Goal: Transaction & Acquisition: Purchase product/service

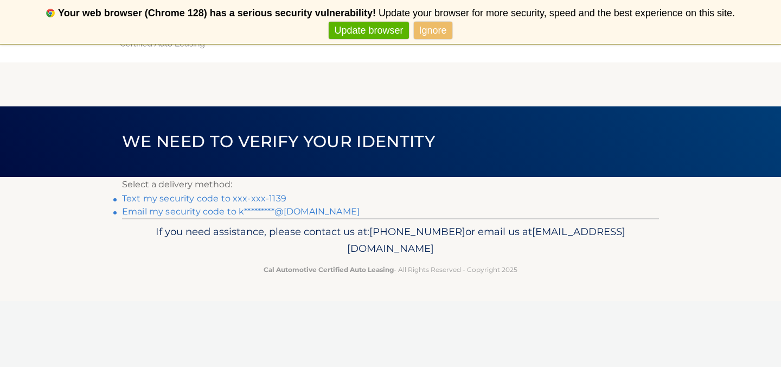
click at [219, 196] on link "Text my security code to xxx-xxx-1139" at bounding box center [204, 198] width 164 height 10
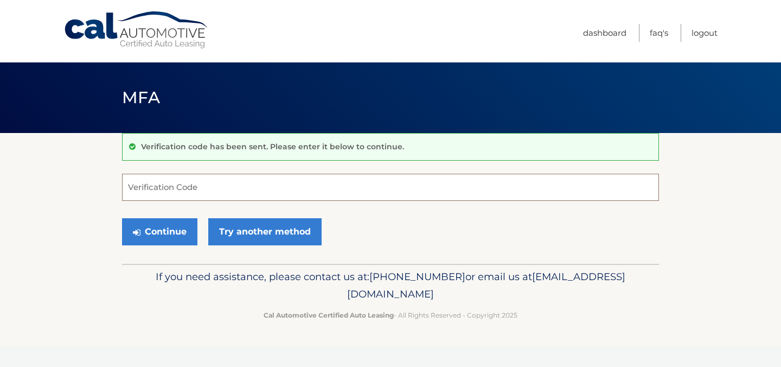
click at [158, 185] on input "Verification Code" at bounding box center [390, 187] width 537 height 27
type input "687448"
click at [162, 227] on button "Continue" at bounding box center [159, 231] width 75 height 27
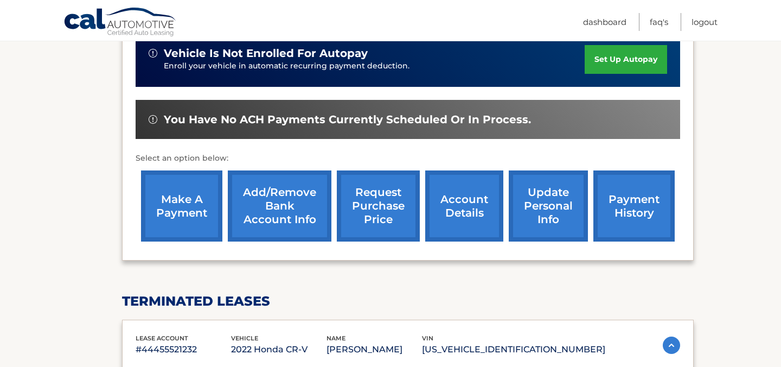
scroll to position [304, 0]
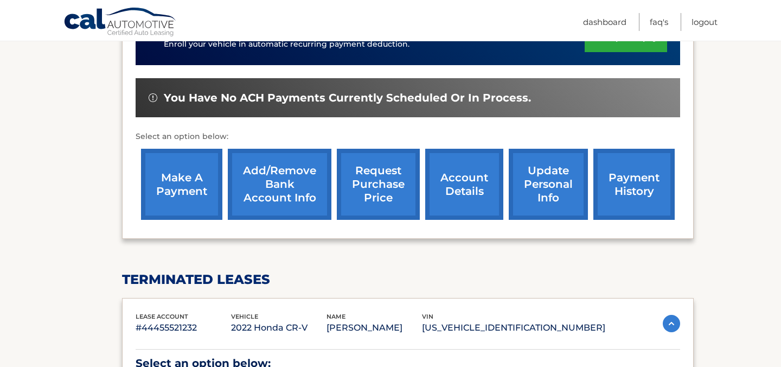
click at [185, 192] on link "make a payment" at bounding box center [181, 184] width 81 height 71
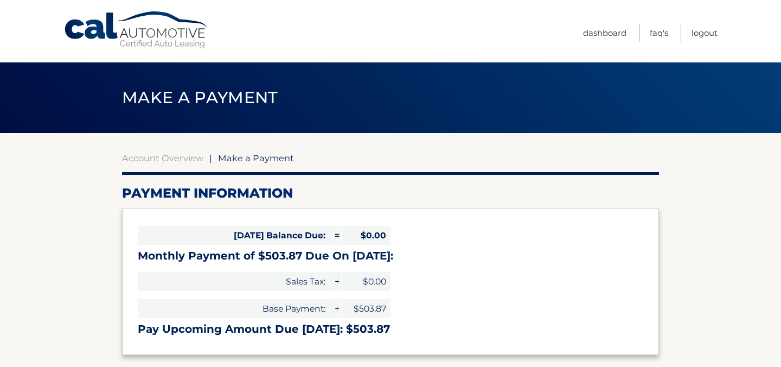
select select "OWMzN2Q2YWEtYWI0Ny00NDQ3LWFhZTUtNjQ0OTkyZTVhZGY2"
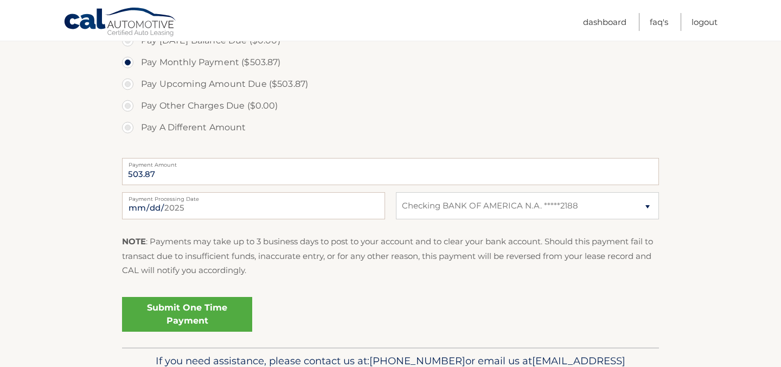
scroll to position [347, 0]
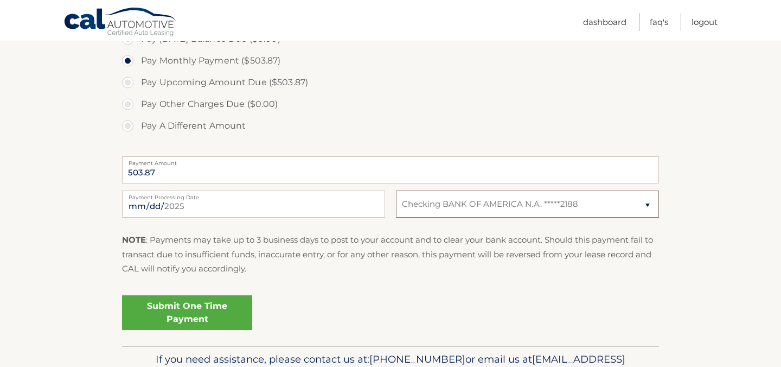
click at [647, 204] on select "Select Bank Account Checking BANK OF AMERICA N.A. *****2188" at bounding box center [527, 203] width 263 height 27
click at [646, 202] on select "Select Bank Account Checking BANK OF AMERICA N.A. *****2188" at bounding box center [527, 203] width 263 height 27
click at [75, 286] on section "Account Overview | Make a Payment Payment Information Today's Balance Due: = $0…" at bounding box center [390, 66] width 781 height 560
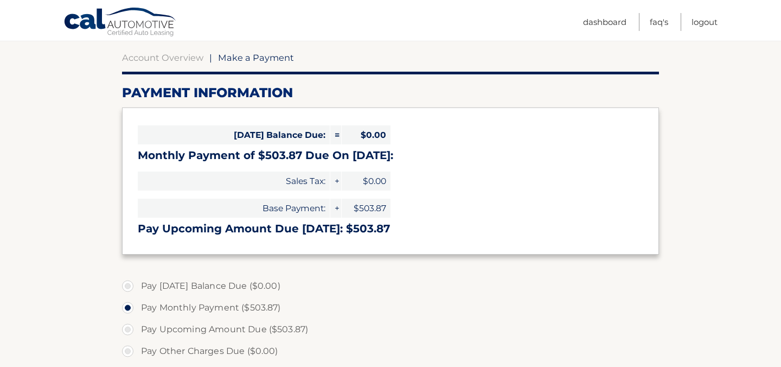
scroll to position [108, 0]
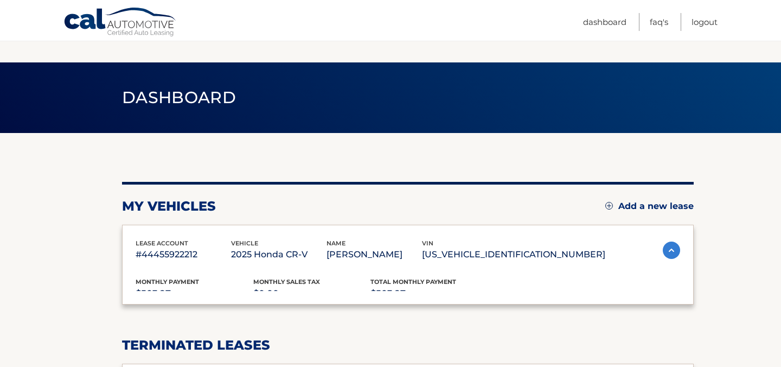
scroll to position [134, 0]
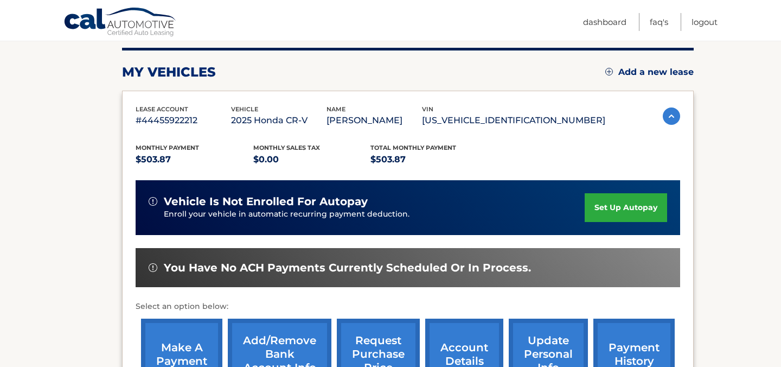
click at [53, 256] on section "my vehicles Add a new lease lease account #44455922212 vehicle 2025 Honda CR-V …" at bounding box center [390, 315] width 781 height 633
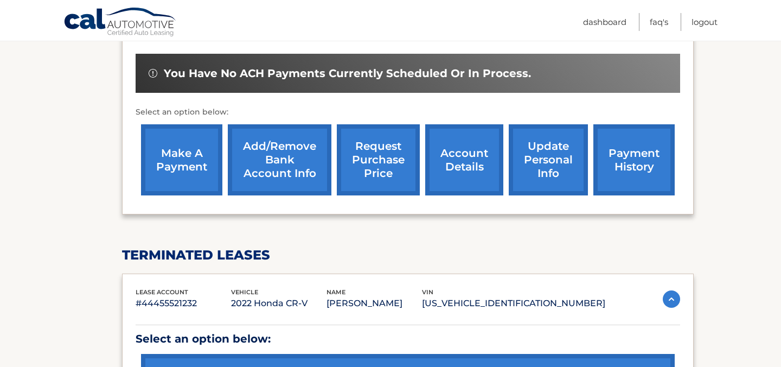
scroll to position [329, 0]
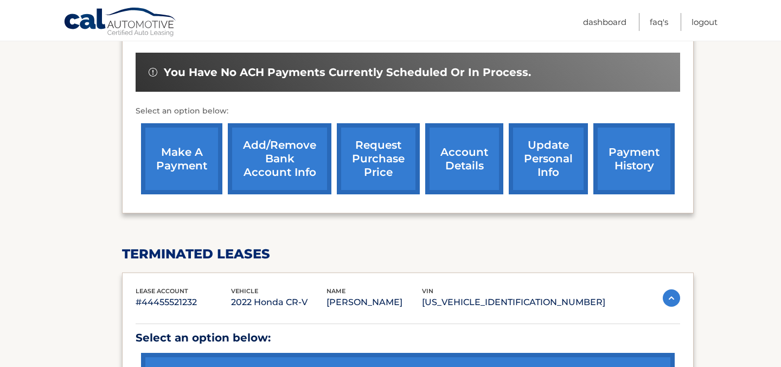
click at [290, 157] on link "Add/Remove bank account info" at bounding box center [280, 158] width 104 height 71
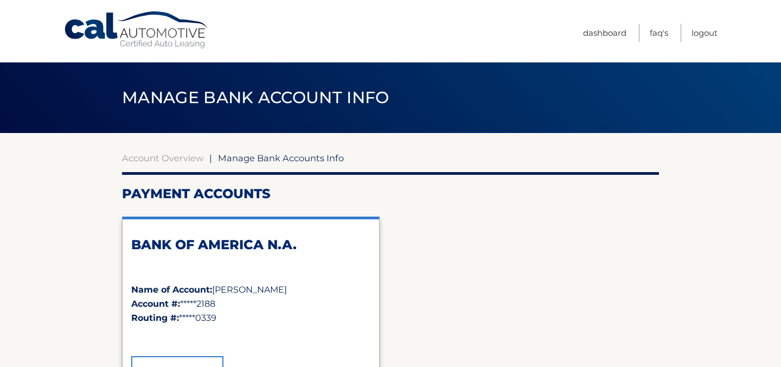
click at [94, 329] on section "Account Overview | Manage Bank Accounts Info Payment Accounts BANK OF AMERICA N…" at bounding box center [390, 369] width 781 height 473
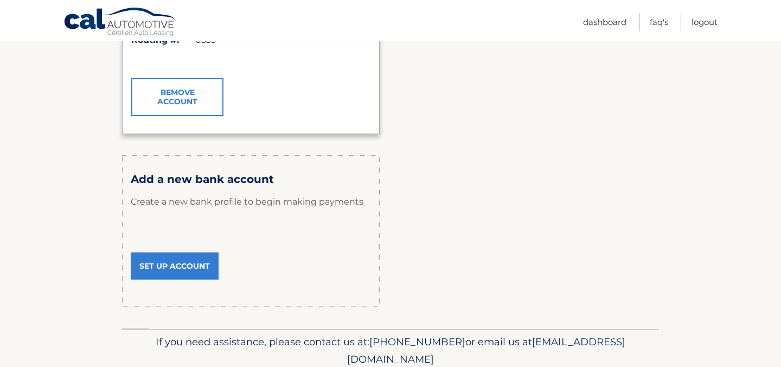
scroll to position [282, 0]
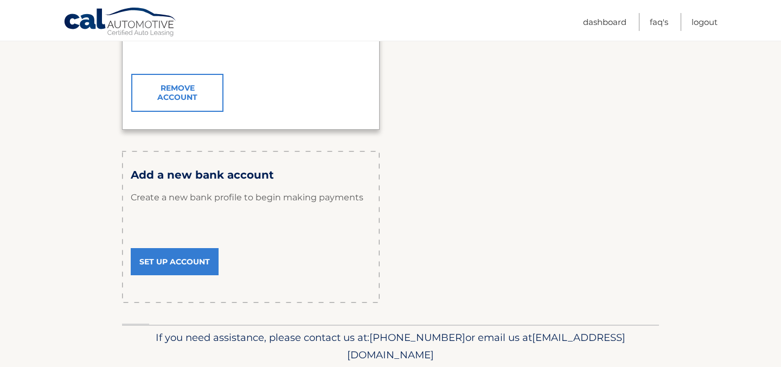
click at [173, 259] on link "Set Up Account" at bounding box center [175, 261] width 88 height 27
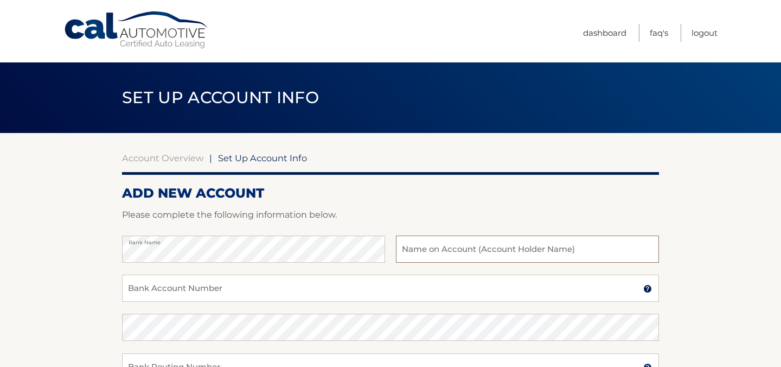
click at [404, 253] on input "text" at bounding box center [527, 248] width 263 height 27
type input "Kathleen Donovan"
click at [235, 296] on input "Bank Account Number" at bounding box center [390, 287] width 537 height 27
type input "031207607"
click at [44, 318] on section "Account Overview | Set Up Account Info ADD NEW ACCOUNT Please complete the foll…" at bounding box center [390, 340] width 781 height 414
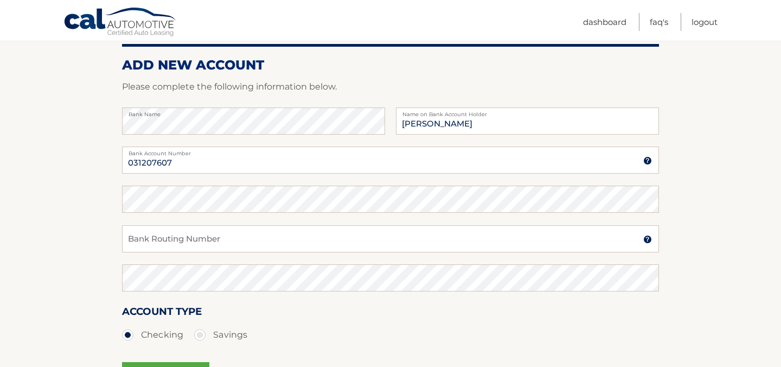
scroll to position [130, 0]
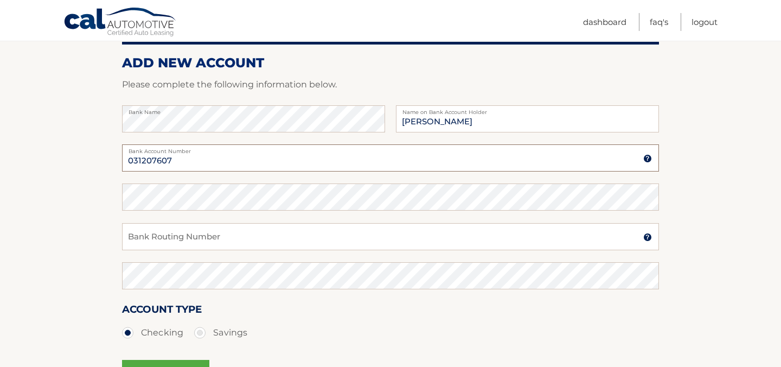
drag, startPoint x: 179, startPoint y: 161, endPoint x: 120, endPoint y: 157, distance: 58.7
click at [120, 157] on section "Account Overview | Set Up Account Info ADD NEW ACCOUNT Please complete the foll…" at bounding box center [390, 210] width 781 height 414
type input "8091541641"
click at [160, 235] on input "Bank Routing Number" at bounding box center [390, 236] width 537 height 27
type input "031207607"
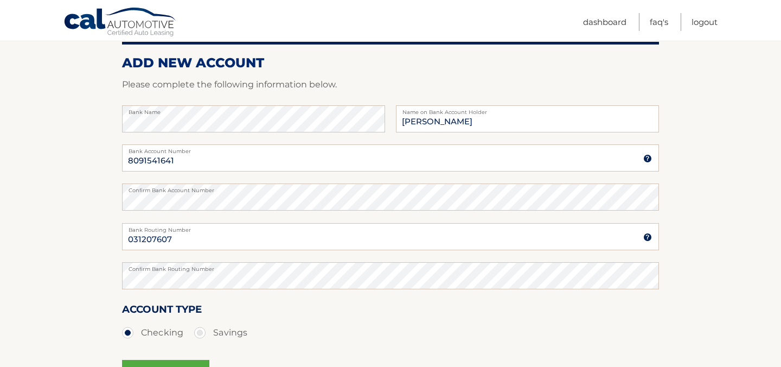
click at [75, 322] on section "Account Overview | Set Up Account Info ADD NEW ACCOUNT Please complete the foll…" at bounding box center [390, 210] width 781 height 414
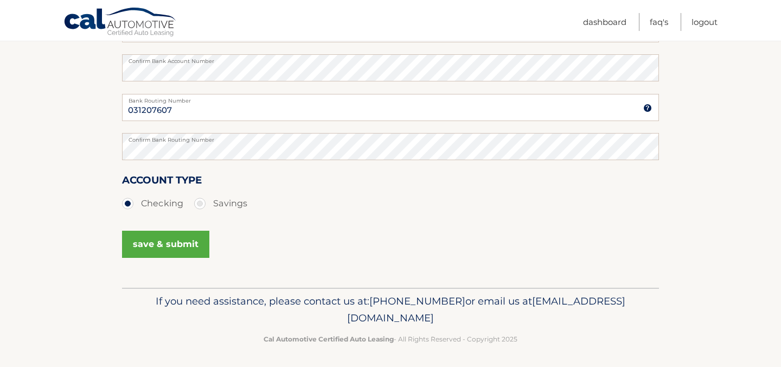
scroll to position [262, 0]
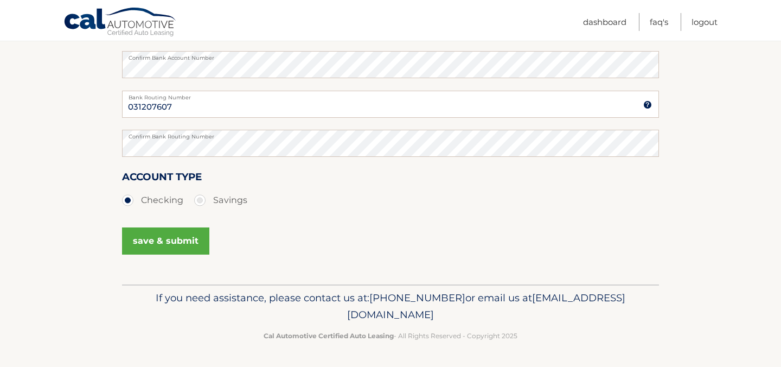
click at [162, 241] on button "save & submit" at bounding box center [165, 240] width 87 height 27
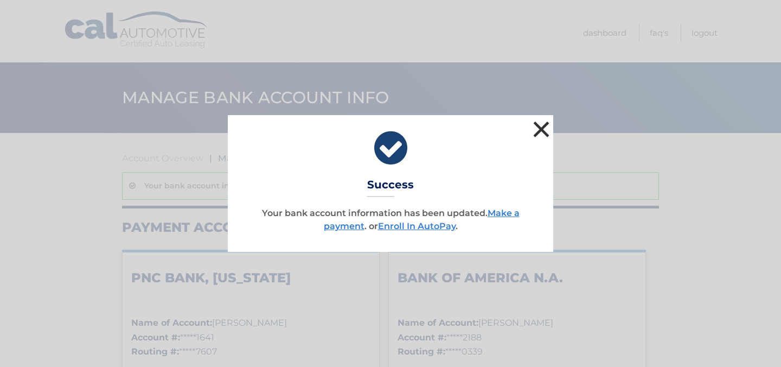
click at [543, 125] on button "×" at bounding box center [541, 129] width 22 height 22
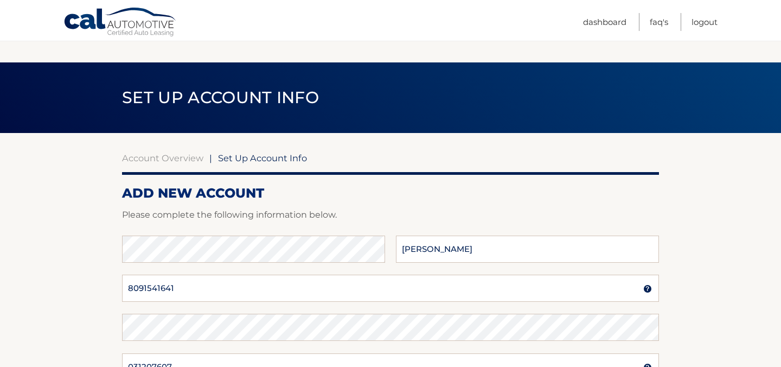
scroll to position [262, 0]
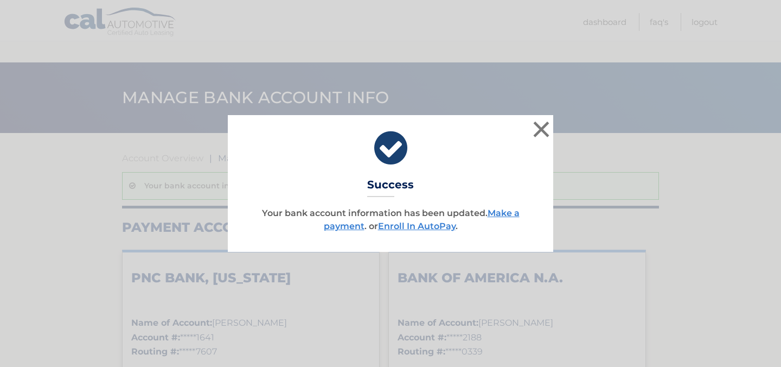
scroll to position [282, 0]
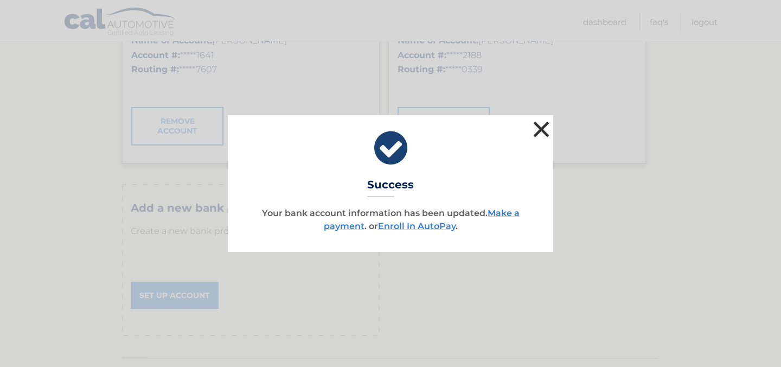
click at [544, 124] on button "×" at bounding box center [541, 129] width 22 height 22
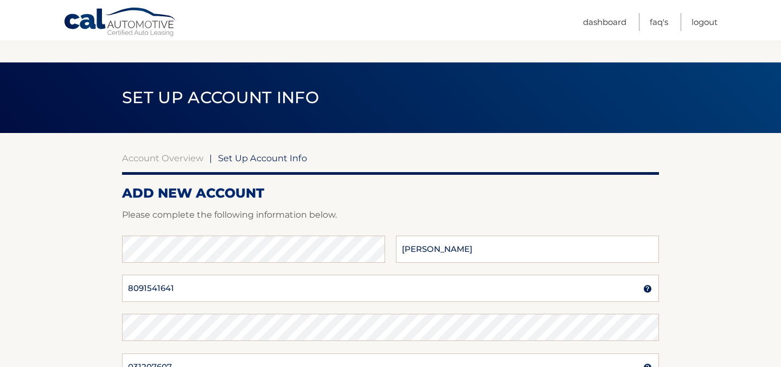
scroll to position [262, 0]
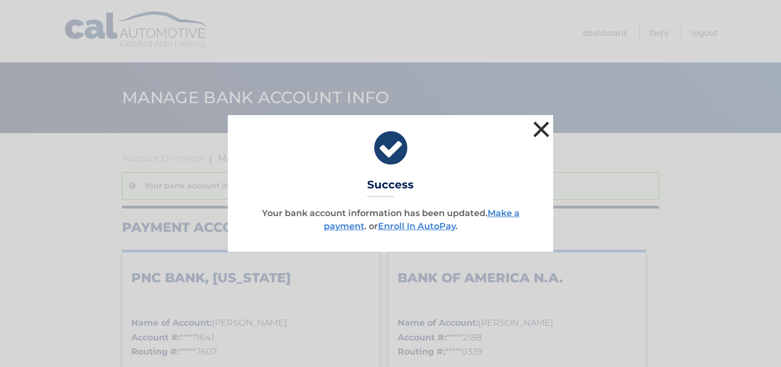
click at [545, 125] on button "×" at bounding box center [541, 129] width 22 height 22
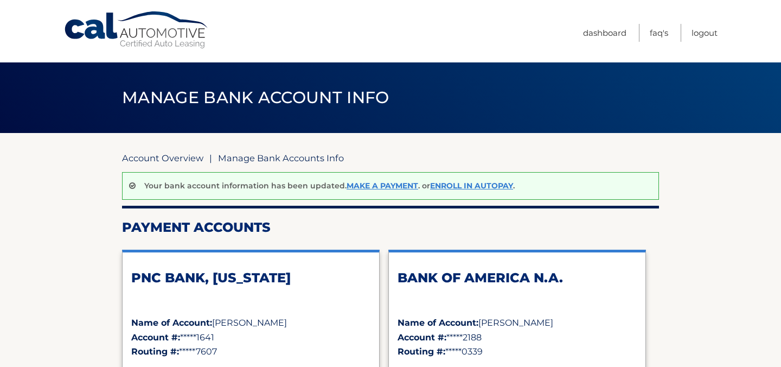
click at [187, 159] on link "Account Overview" at bounding box center [162, 157] width 81 height 11
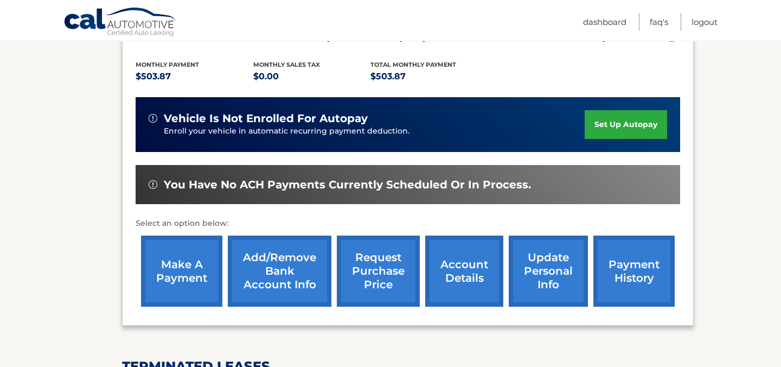
scroll to position [239, 0]
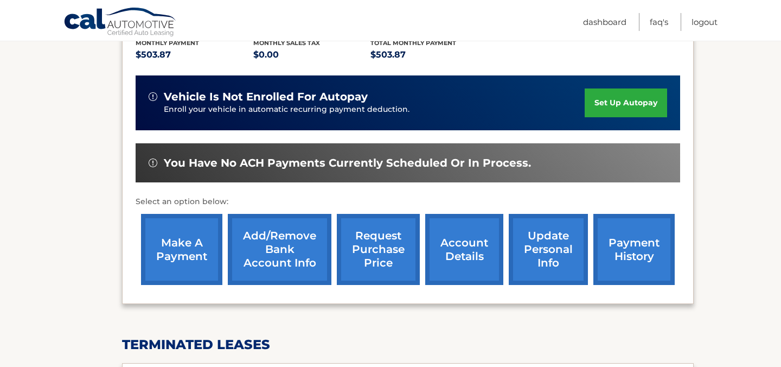
click at [176, 247] on link "make a payment" at bounding box center [181, 249] width 81 height 71
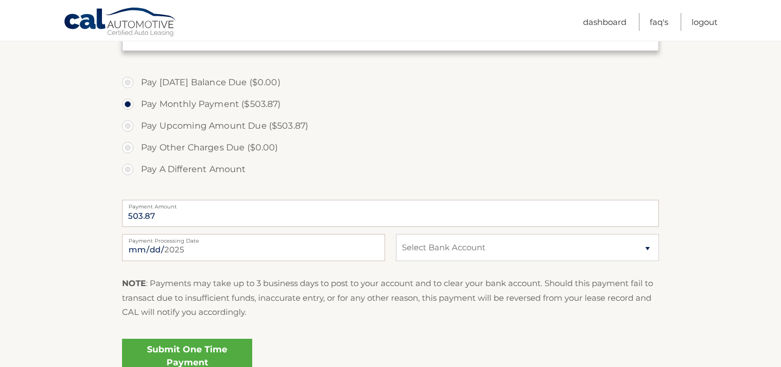
scroll to position [325, 0]
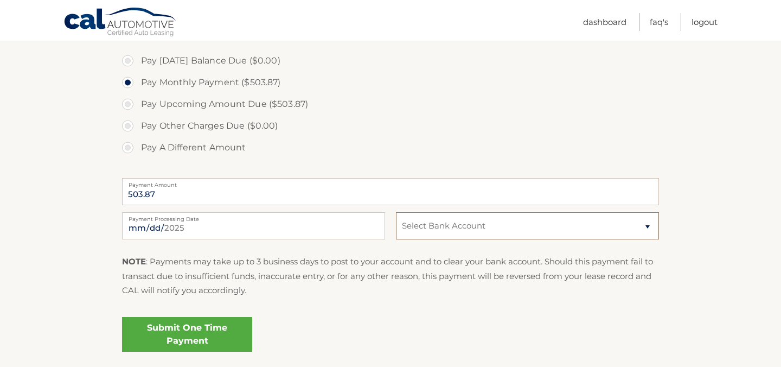
click at [645, 223] on select "Select Bank Account Checking PNC BANK, [US_STATE] *****1641 Checking BANK OF AM…" at bounding box center [527, 225] width 263 height 27
select select "MGU5N2IyMjAtOGFmMS00ODQ2LWI1NTYtOTc4Y2FhOGE3NjRl"
click at [157, 339] on link "Submit One Time Payment" at bounding box center [187, 334] width 130 height 35
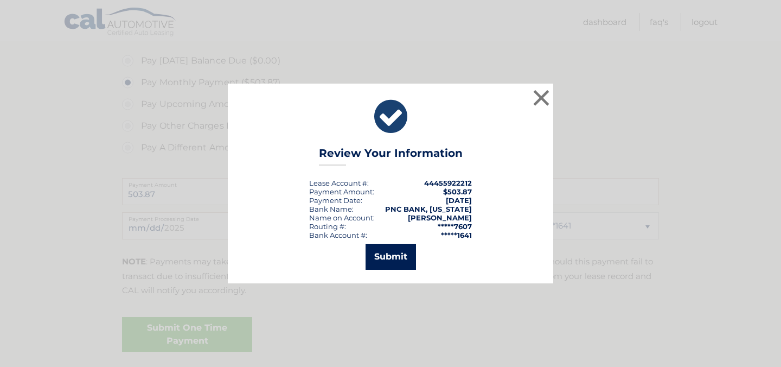
click at [386, 256] on button "Submit" at bounding box center [390, 256] width 50 height 26
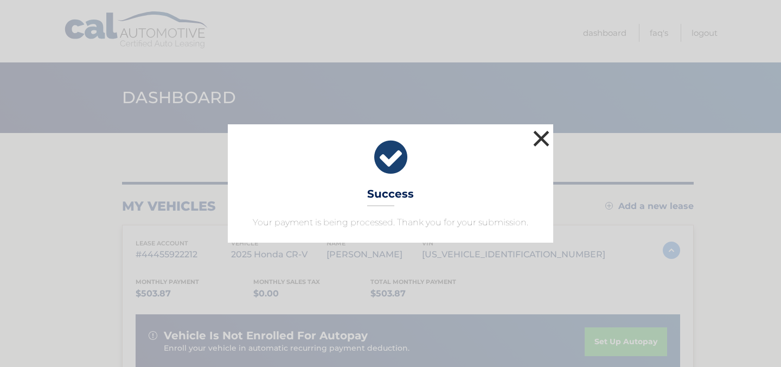
click at [542, 137] on button "×" at bounding box center [541, 138] width 22 height 22
